Goal: Task Accomplishment & Management: Manage account settings

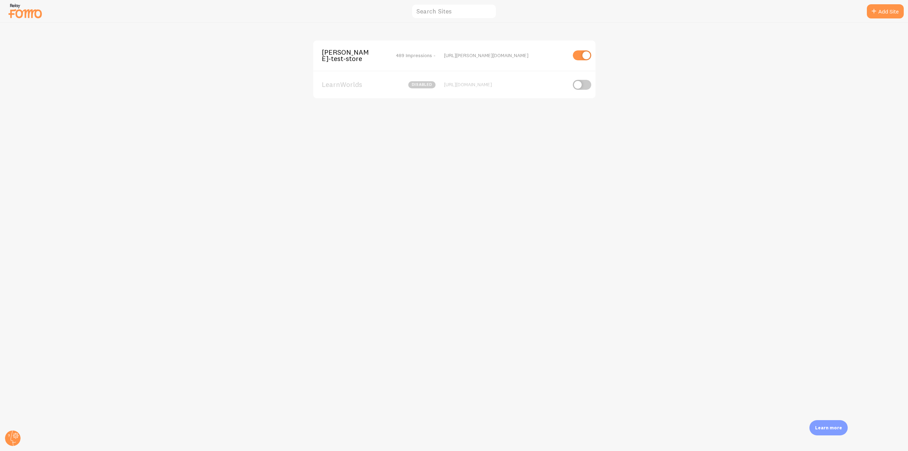
click at [324, 58] on span "[PERSON_NAME]-test-store" at bounding box center [350, 55] width 57 height 13
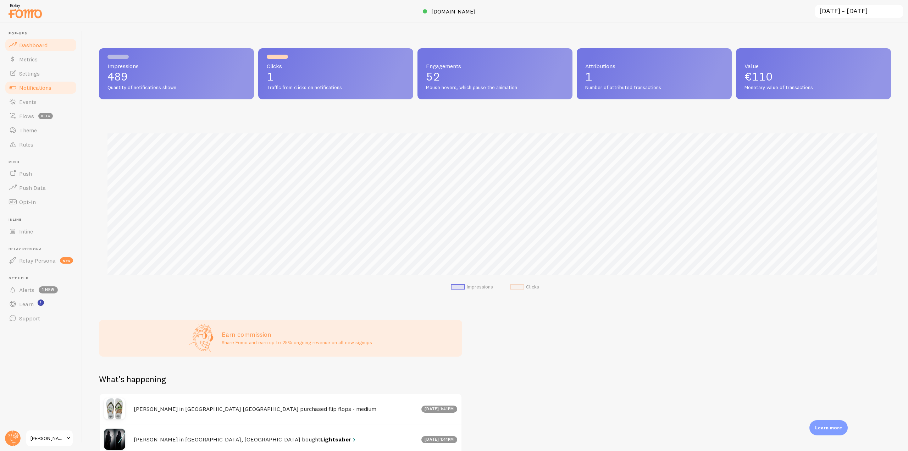
scroll to position [186, 787]
click at [40, 87] on span "Notifications" at bounding box center [35, 87] width 32 height 7
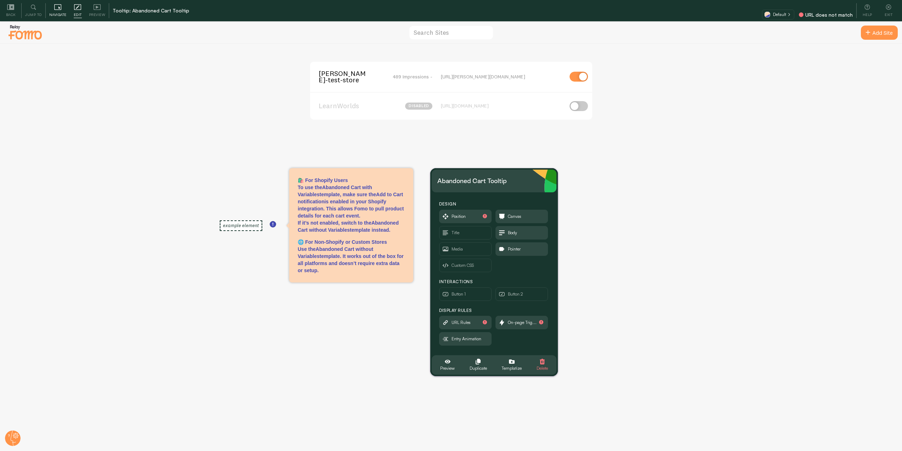
click at [55, 9] on icon at bounding box center [57, 7] width 7 height 7
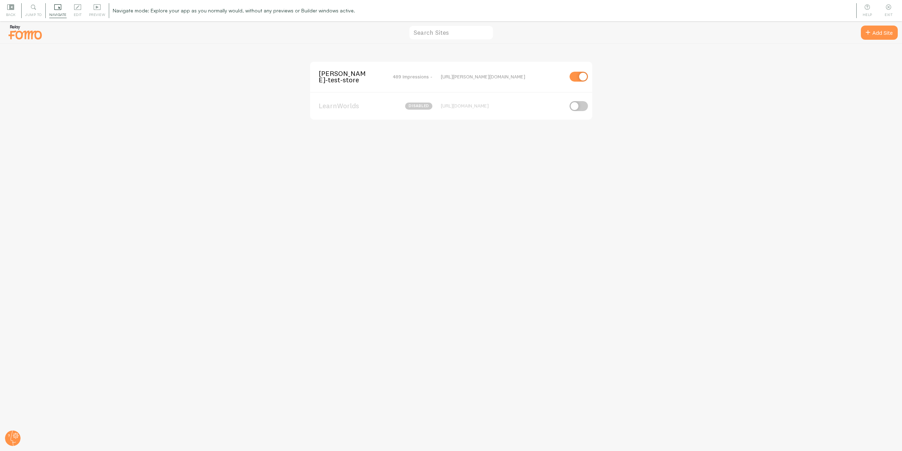
click at [328, 74] on span "[PERSON_NAME]-test-store" at bounding box center [347, 76] width 57 height 13
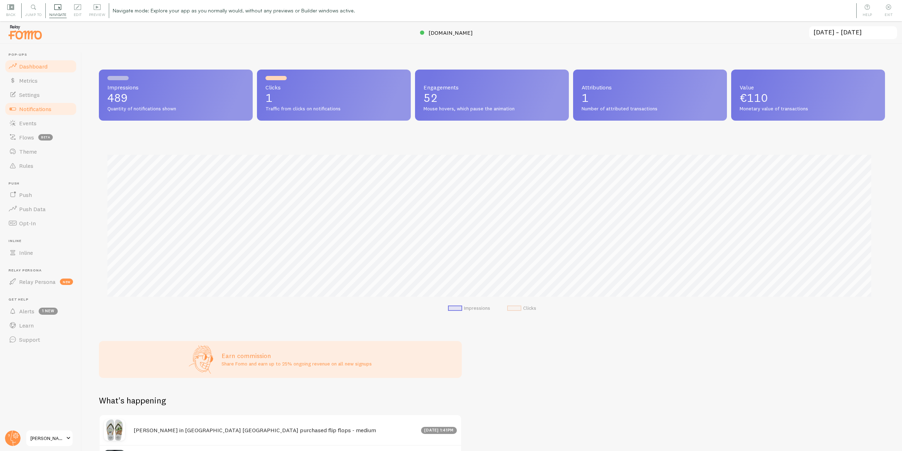
scroll to position [186, 781]
click at [51, 111] on span "Notifications" at bounding box center [35, 108] width 32 height 7
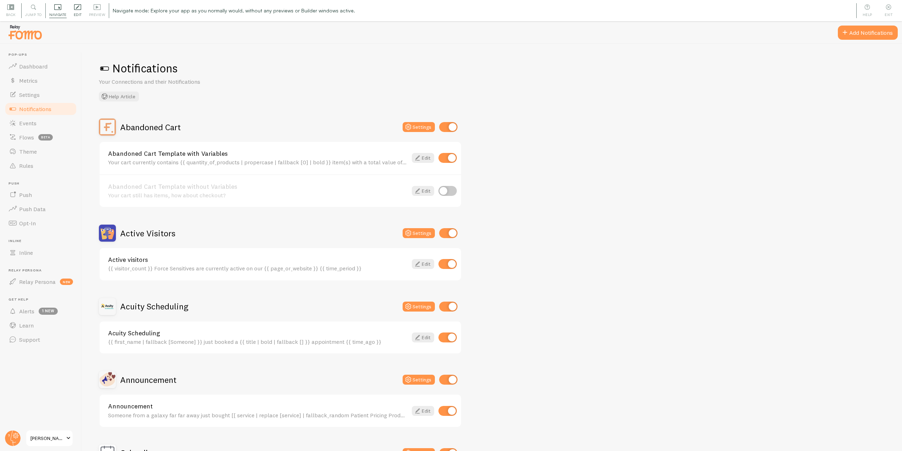
click at [80, 15] on span "Edit" at bounding box center [78, 14] width 8 height 7
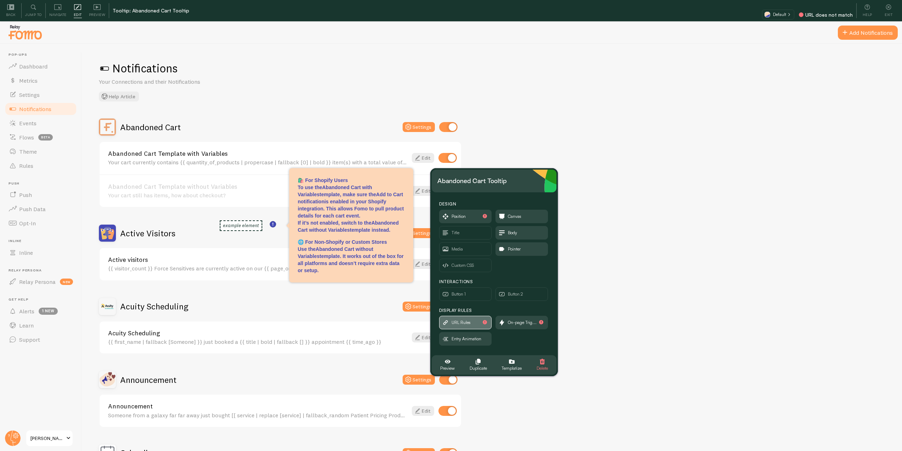
click at [472, 322] on span "URL Rules" at bounding box center [466, 322] width 52 height 13
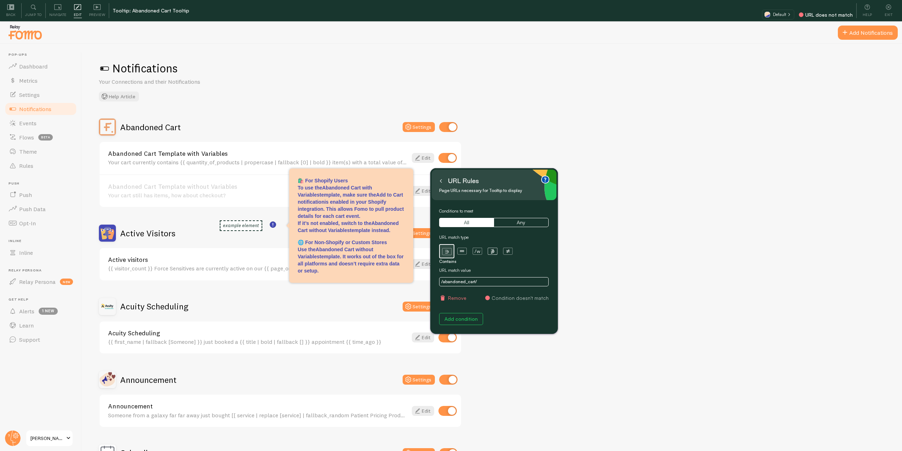
click at [443, 180] on icon at bounding box center [441, 181] width 4 height 4
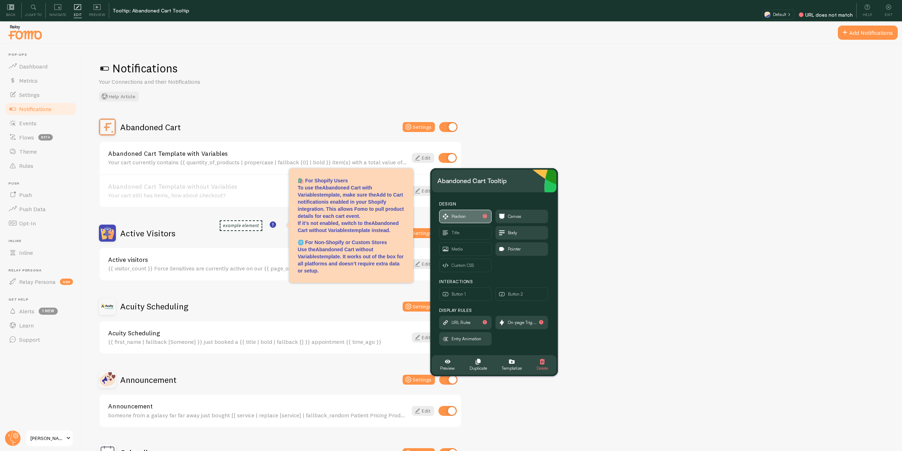
click at [476, 215] on span "Position" at bounding box center [466, 216] width 52 height 13
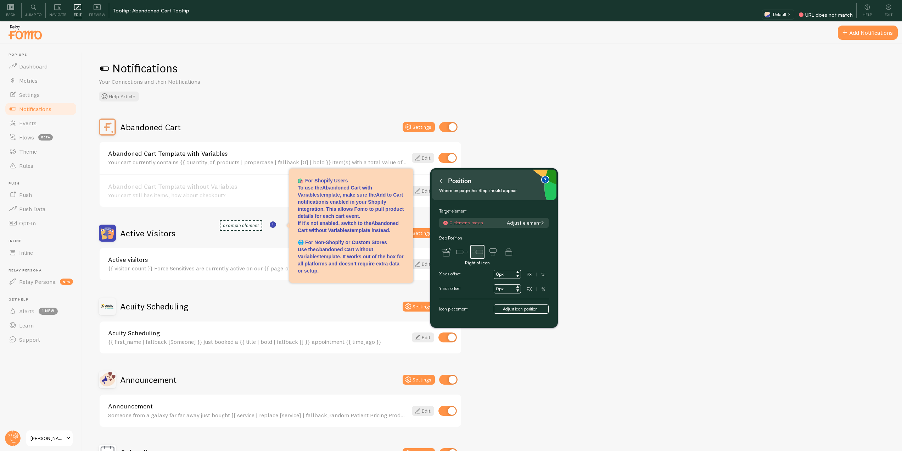
click at [518, 222] on button "Adjust element" at bounding box center [526, 223] width 42 height 6
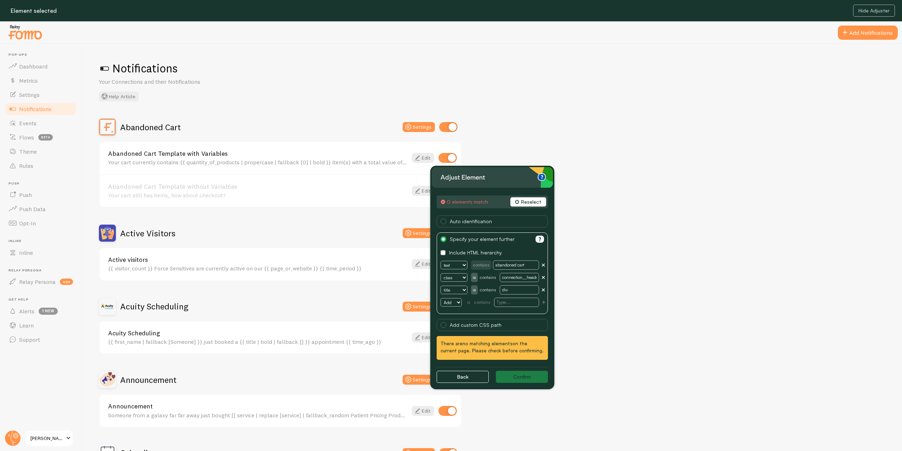
click at [584, 109] on div "Notifications Your Connections and their Notifications Help Article Abandoned C…" at bounding box center [492, 258] width 821 height 428
click at [531, 204] on button "Reselect" at bounding box center [529, 201] width 36 height 9
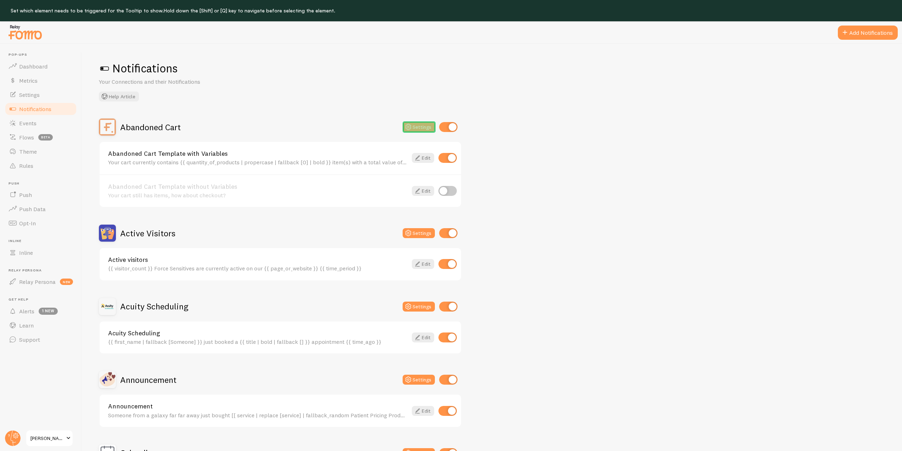
click at [426, 128] on button "Settings" at bounding box center [419, 127] width 32 height 10
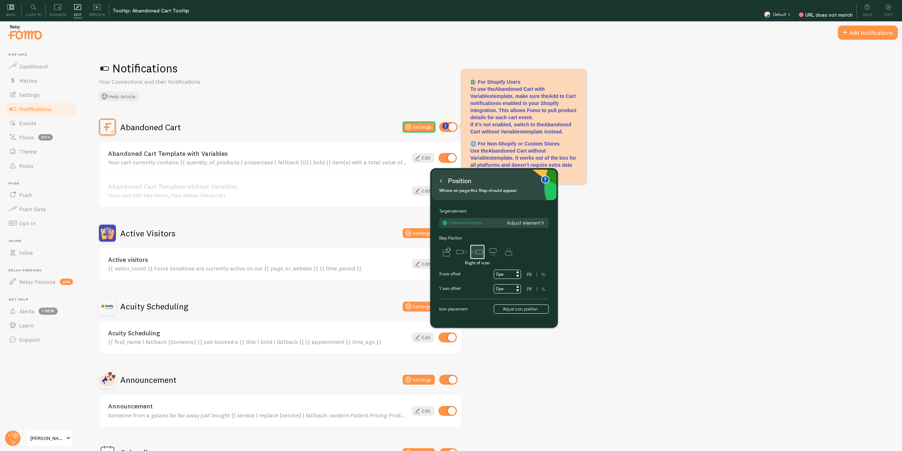
click at [443, 181] on icon at bounding box center [441, 181] width 4 height 4
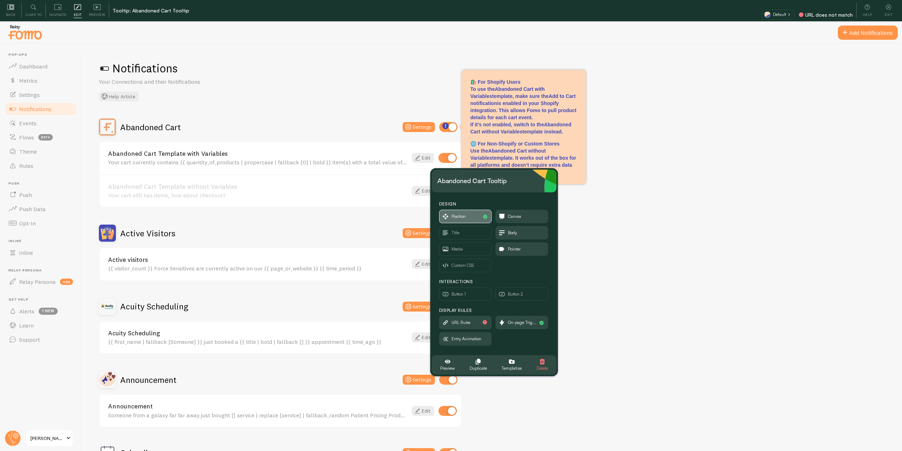
click at [462, 220] on span "Position" at bounding box center [466, 216] width 52 height 13
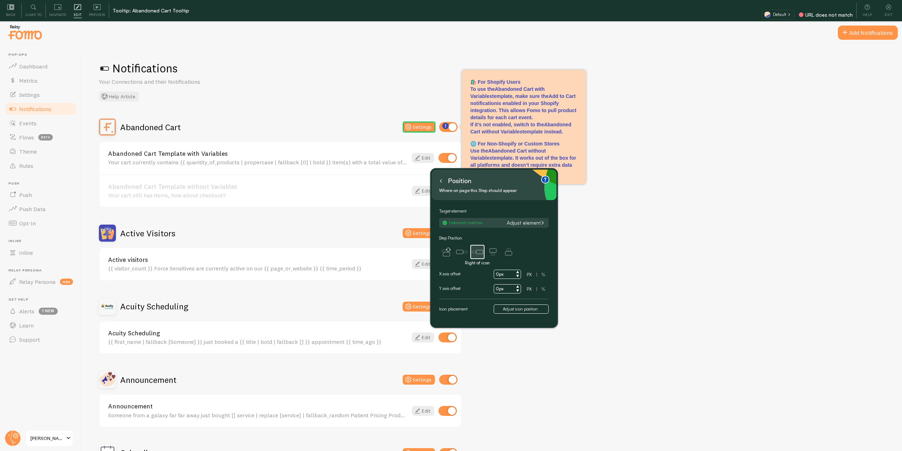
click at [521, 224] on button "Adjust element" at bounding box center [526, 223] width 42 height 6
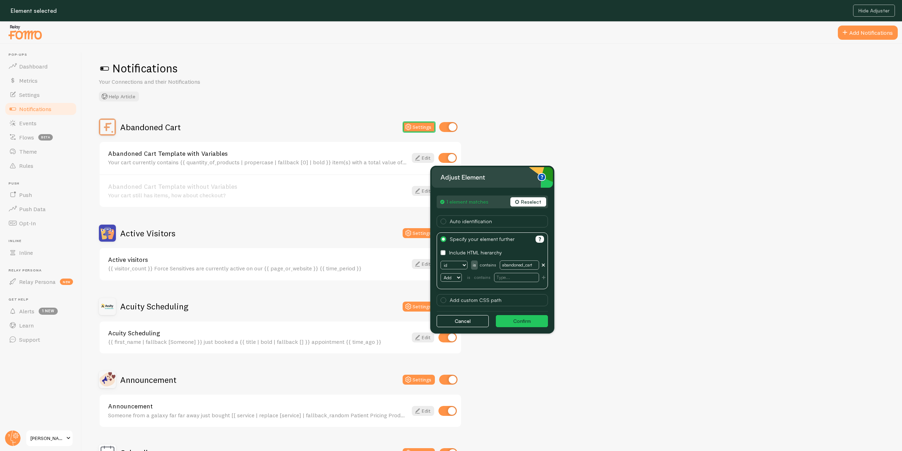
click at [526, 322] on button "Confirm" at bounding box center [522, 321] width 52 height 12
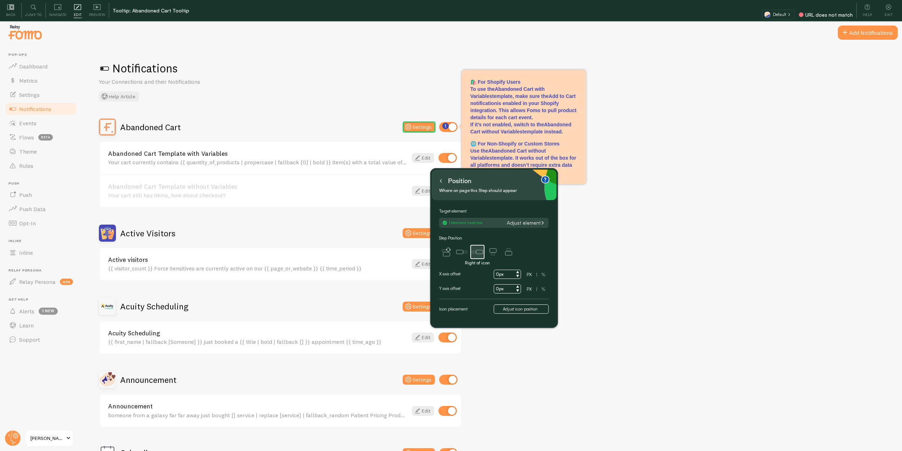
click at [499, 273] on input "0px" at bounding box center [507, 274] width 27 height 9
type input "10px"
click at [443, 177] on button at bounding box center [441, 180] width 7 height 11
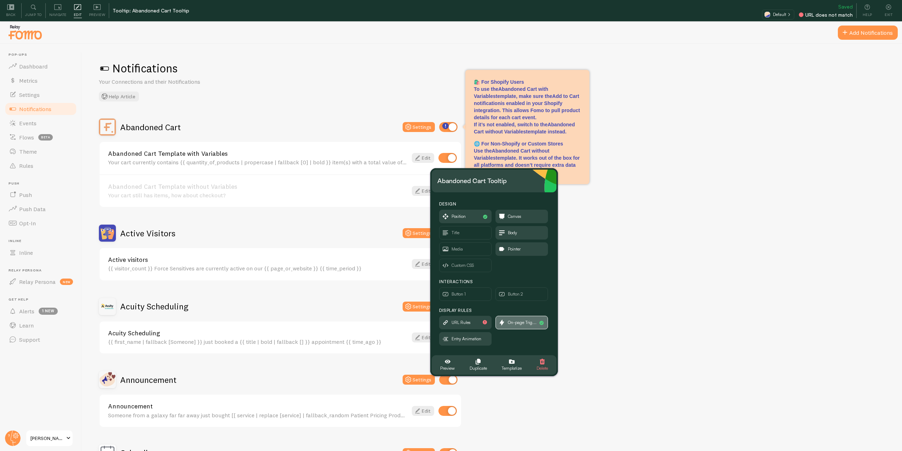
click at [513, 319] on span "On-page Trig..." at bounding box center [522, 322] width 29 height 8
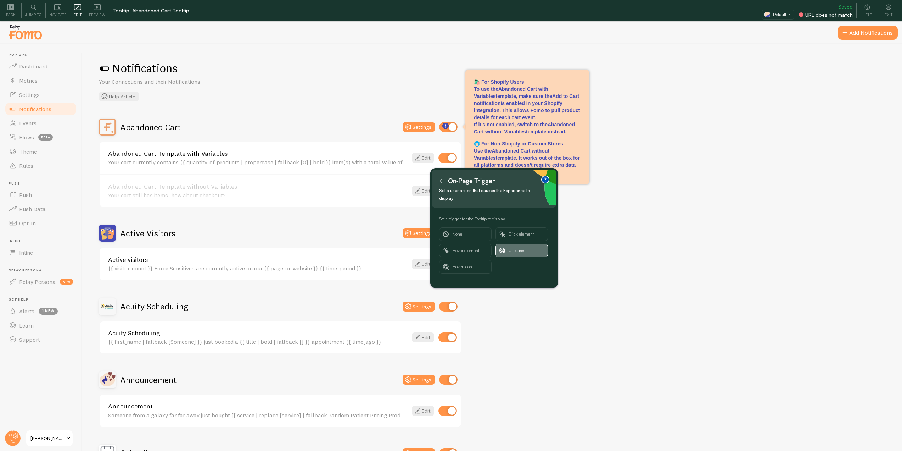
click at [517, 244] on span "Click icon" at bounding box center [526, 250] width 35 height 13
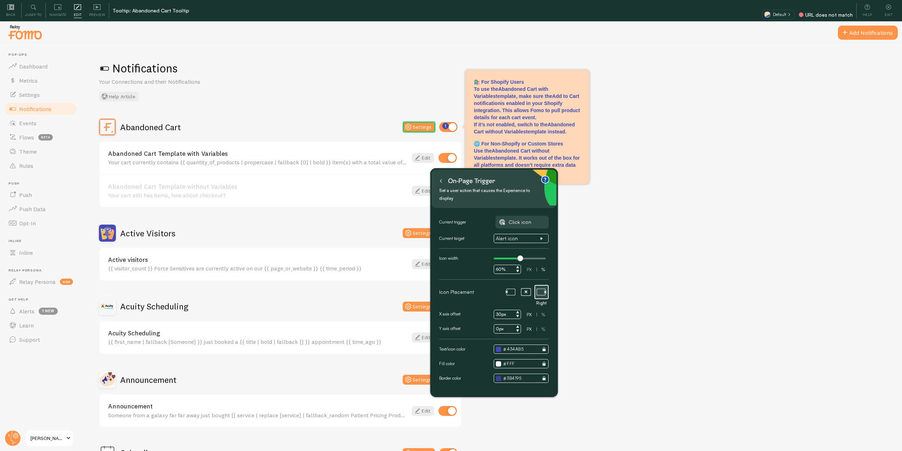
click at [498, 324] on input "0px" at bounding box center [507, 328] width 27 height 9
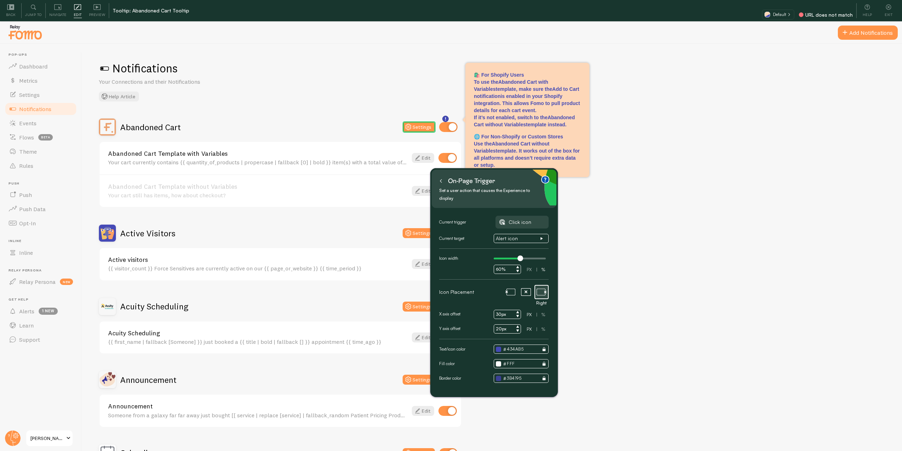
type input "0px"
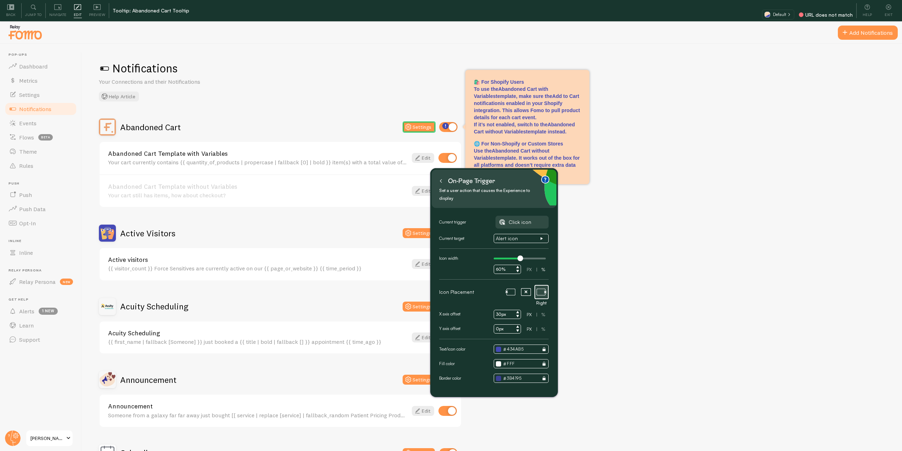
click at [494, 310] on input "30px" at bounding box center [507, 314] width 27 height 9
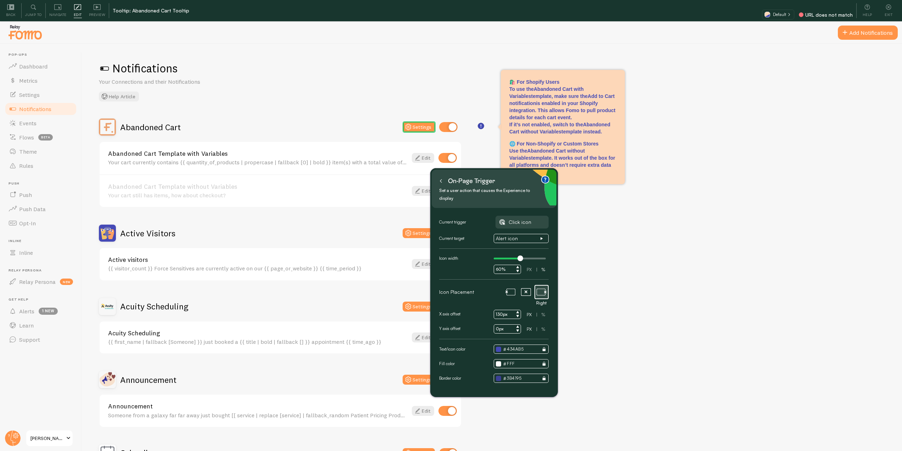
type input "130px"
click at [439, 182] on button at bounding box center [441, 180] width 7 height 11
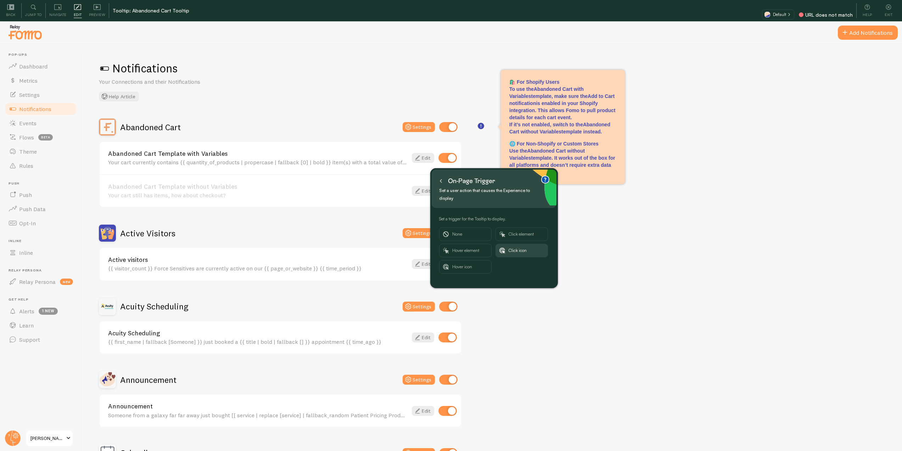
click at [442, 180] on icon at bounding box center [441, 181] width 4 height 4
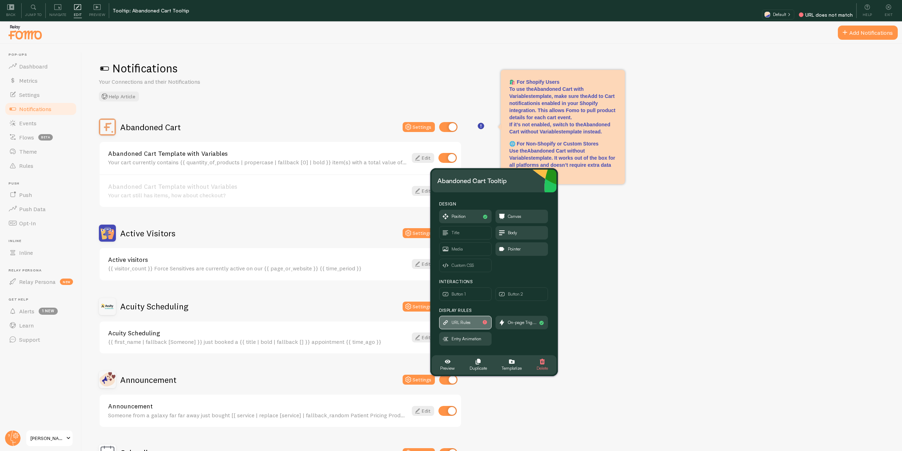
click at [480, 323] on span "URL Rules" at bounding box center [466, 322] width 52 height 13
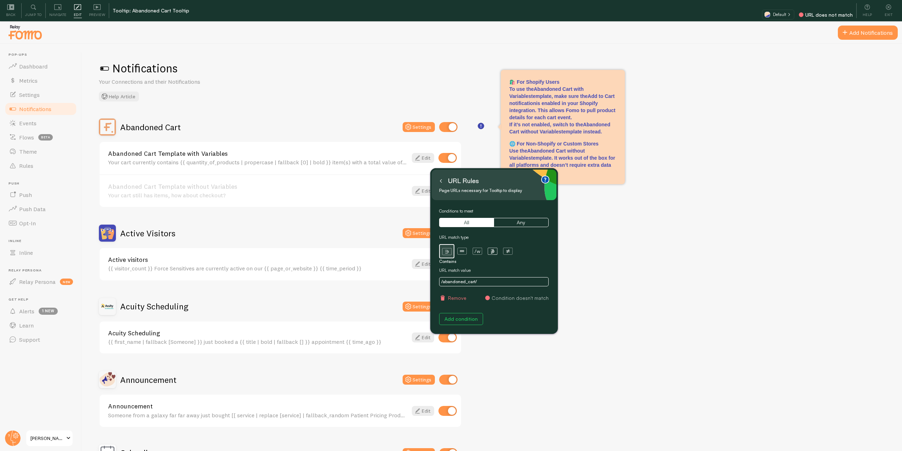
drag, startPoint x: 493, startPoint y: 279, endPoint x: 437, endPoint y: 281, distance: 56.4
click at [437, 281] on div "URL Rules Page URLs necessary for Tooltip to display Conditions to meet All Any…" at bounding box center [495, 251] width 128 height 166
paste input "notifications"
type input "notifications"
click at [439, 181] on button at bounding box center [441, 180] width 7 height 11
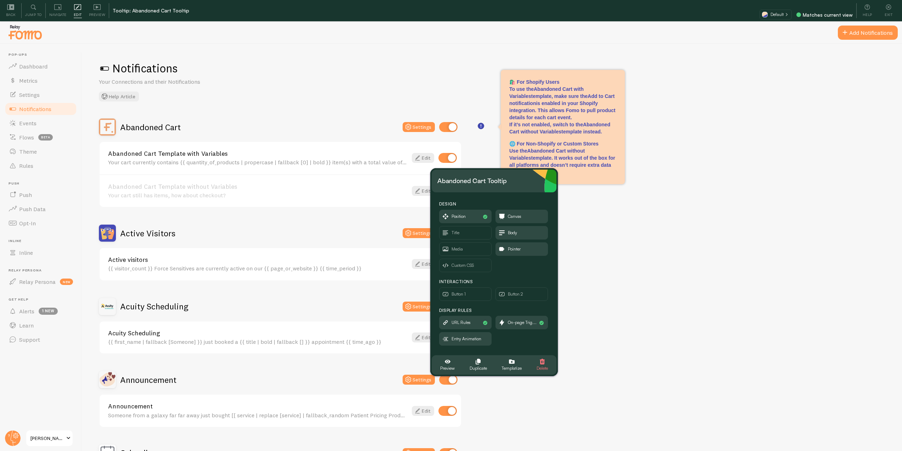
click at [14, 6] on div "Back" at bounding box center [10, 10] width 21 height 15
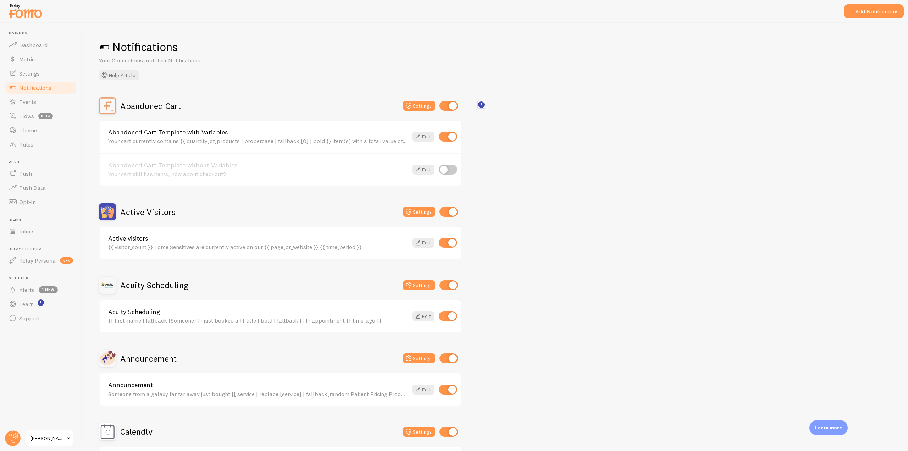
click at [480, 106] on rect "<p>🛍️ For Shopify Users</p><p>To use the <strong>Abandoned Cart with Variables<…" at bounding box center [481, 105] width 6 height 6
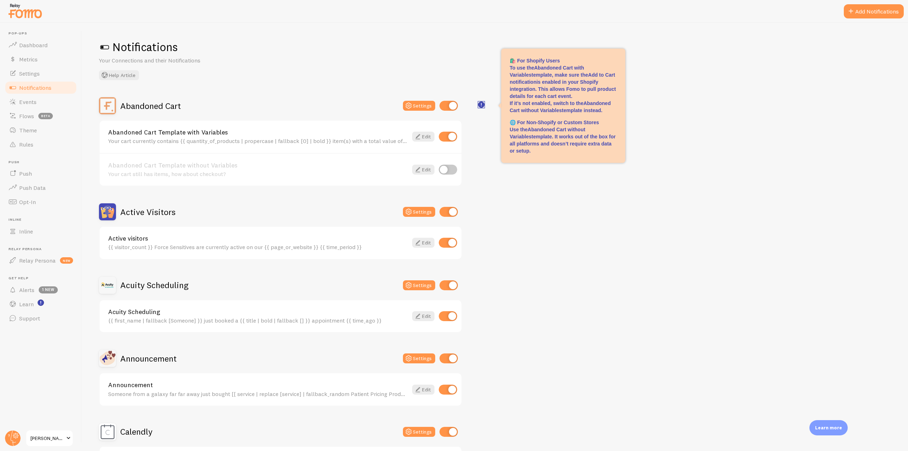
click at [480, 106] on rect "<p>🛍️ For Shopify Users</p><p>To use the <strong>Abandoned Cart with Variables<…" at bounding box center [481, 105] width 6 height 6
